Goal: Find specific page/section: Find specific page/section

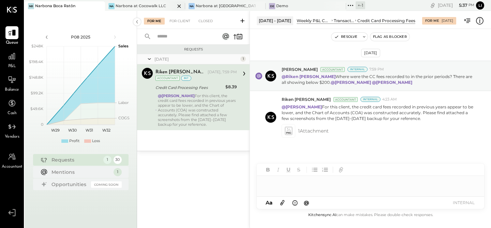
click at [126, 5] on div "Narbona at Cocowalk LLC" at bounding box center [141, 5] width 51 height 5
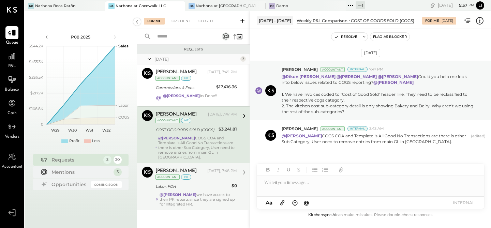
click at [197, 201] on div "@[PERSON_NAME] we have access to their PR reports since they are signed up for …" at bounding box center [198, 199] width 77 height 14
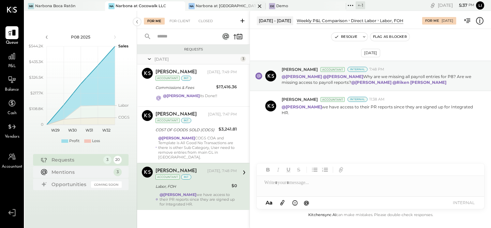
click at [198, 7] on div "Narbona at [GEOGRAPHIC_DATA] LLC" at bounding box center [226, 5] width 60 height 5
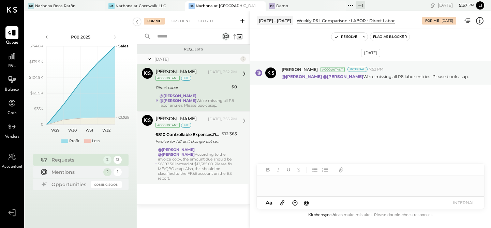
click at [202, 168] on div "@[PERSON_NAME] @[PERSON_NAME] According to the invoice copy, the amount due sho…" at bounding box center [197, 163] width 79 height 33
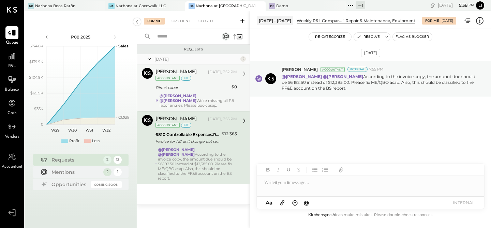
click at [197, 103] on div "@[PERSON_NAME] @[PERSON_NAME] We're missing all P8 labor entries. Please book a…" at bounding box center [198, 101] width 77 height 14
